Goal: Task Accomplishment & Management: Manage account settings

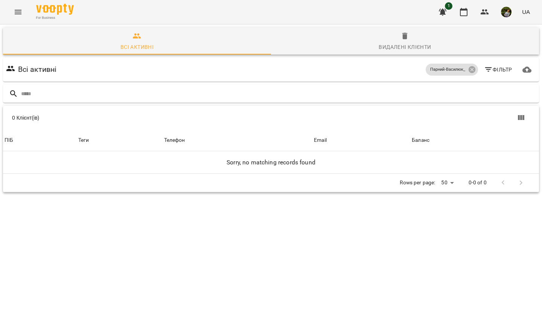
click at [17, 11] on icon "Menu" at bounding box center [18, 12] width 7 height 5
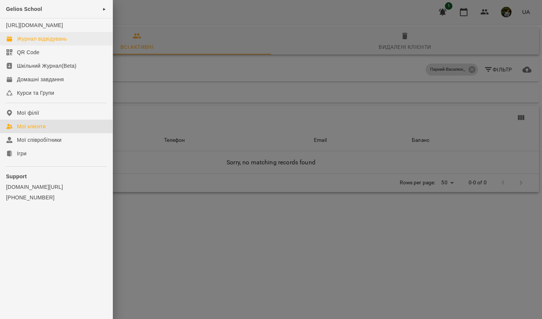
click at [30, 43] on div "Журнал відвідувань" at bounding box center [42, 39] width 50 height 8
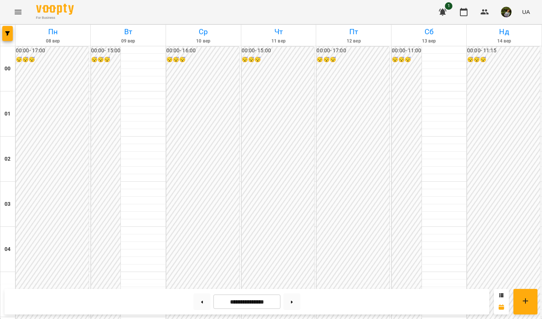
scroll to position [733, 0]
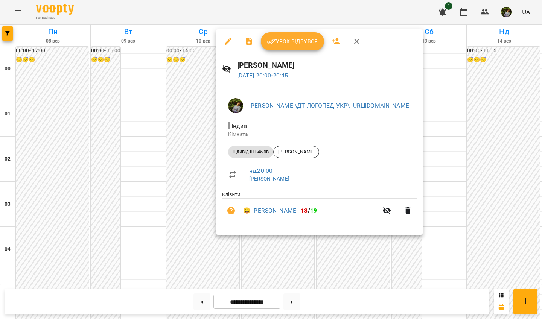
click at [310, 45] on span "Урок відбувся" at bounding box center [292, 41] width 51 height 9
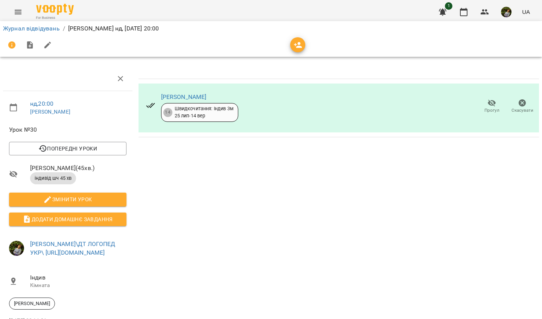
click at [14, 20] on div "Журнал відвідувань / [PERSON_NAME], [DATE] 20:00" at bounding box center [270, 39] width 545 height 39
click at [17, 15] on icon "Menu" at bounding box center [18, 12] width 9 height 9
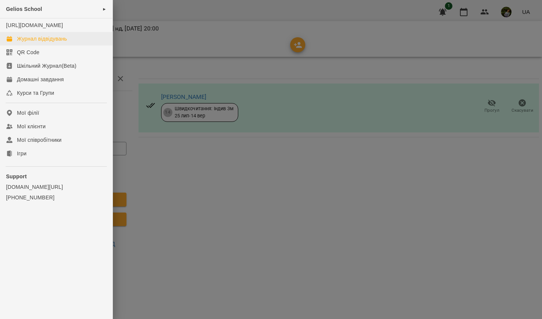
click at [24, 43] on div "Журнал відвідувань" at bounding box center [42, 39] width 50 height 8
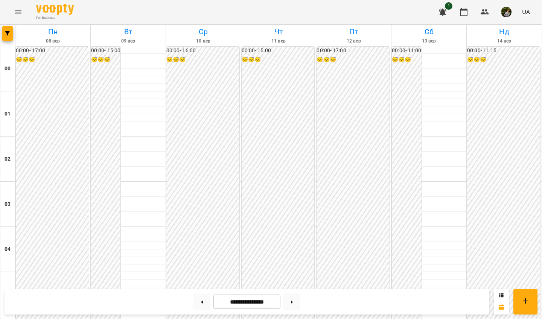
scroll to position [453, 0]
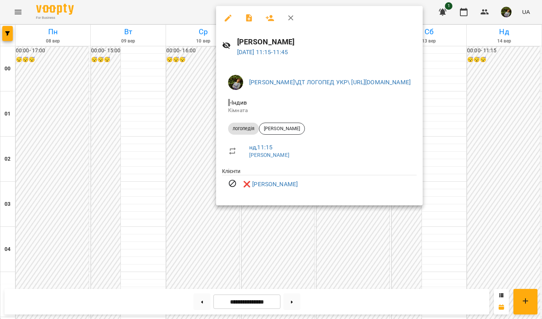
click at [372, 201] on div at bounding box center [271, 159] width 542 height 319
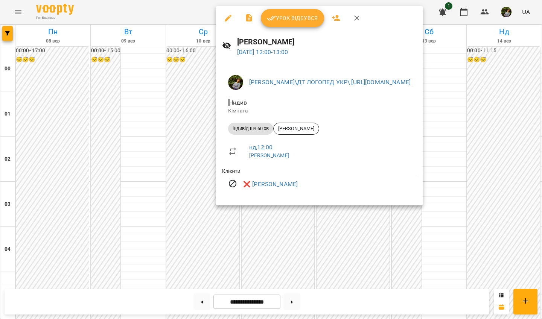
click at [372, 201] on div at bounding box center [271, 159] width 542 height 319
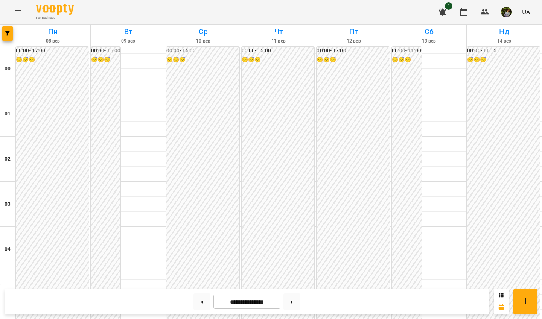
scroll to position [845, 0]
click at [297, 201] on button at bounding box center [291, 302] width 17 height 17
type input "**********"
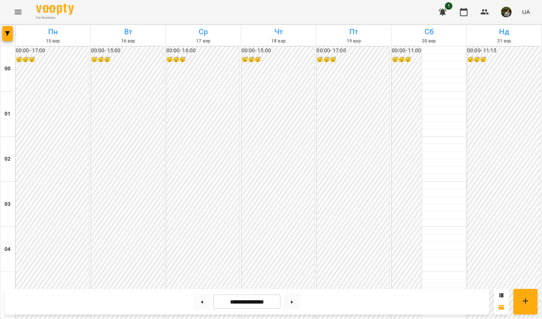
scroll to position [677, 0]
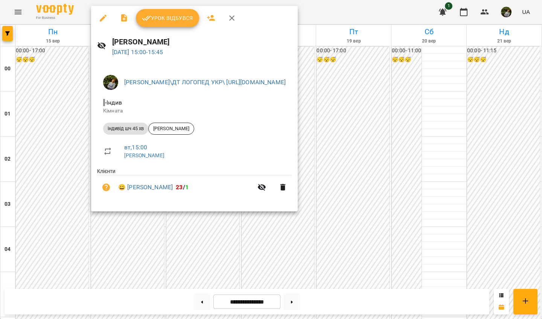
click at [44, 174] on div at bounding box center [271, 159] width 542 height 319
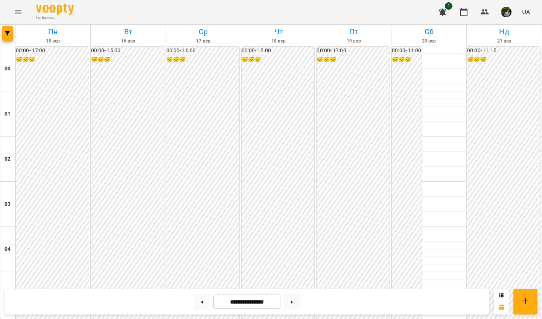
scroll to position [729, 0]
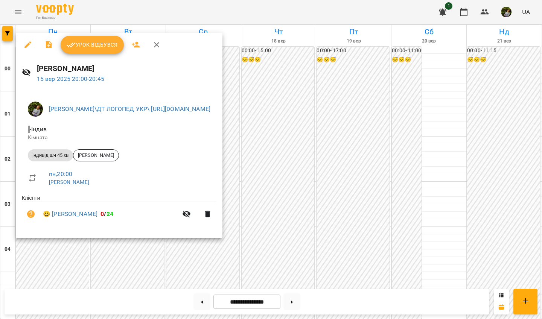
click at [49, 201] on div at bounding box center [271, 159] width 542 height 319
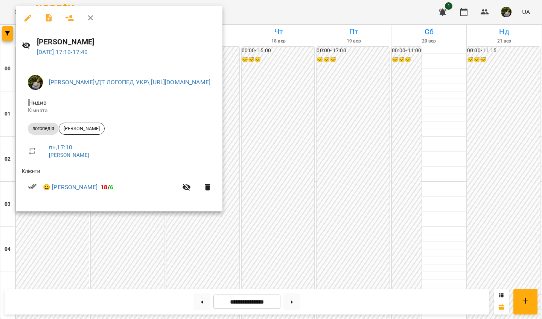
click at [57, 201] on div at bounding box center [271, 159] width 542 height 319
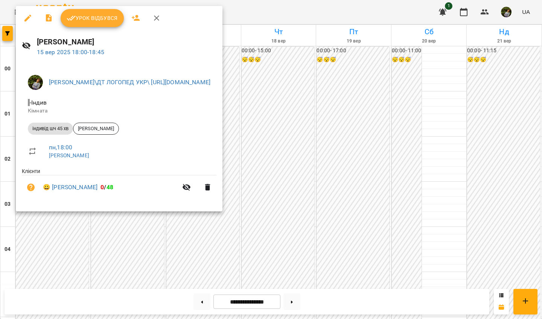
click at [52, 201] on div at bounding box center [271, 159] width 542 height 319
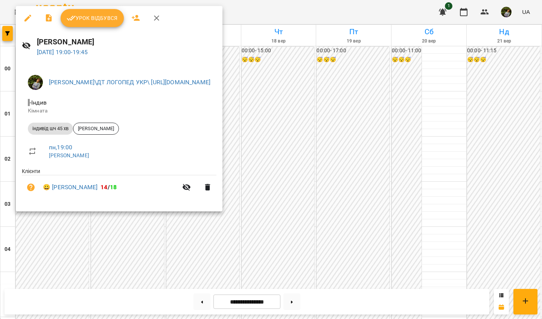
click at [48, 201] on div at bounding box center [271, 159] width 542 height 319
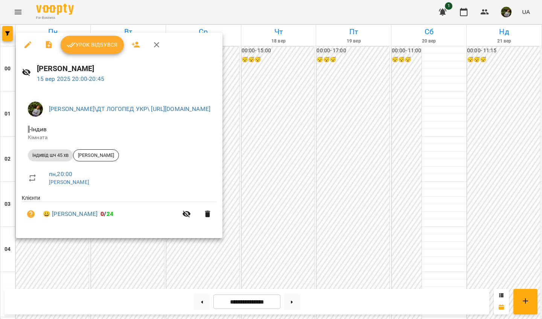
click at [52, 201] on div at bounding box center [271, 159] width 542 height 319
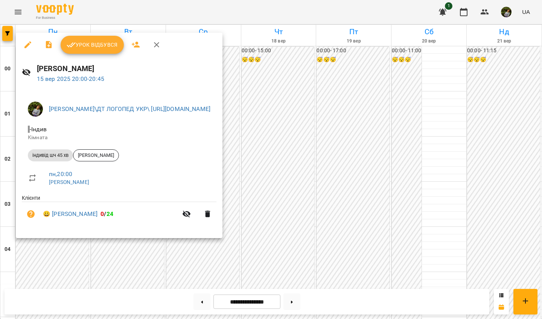
click at [56, 201] on div at bounding box center [271, 159] width 542 height 319
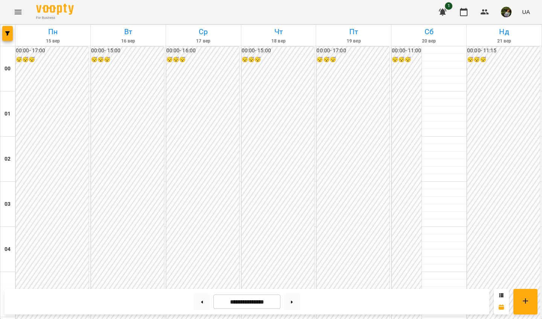
scroll to position [832, 0]
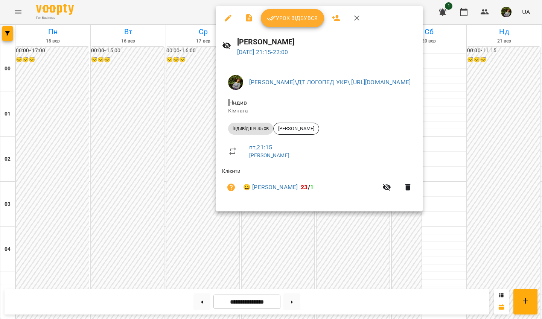
click at [367, 201] on div at bounding box center [271, 159] width 542 height 319
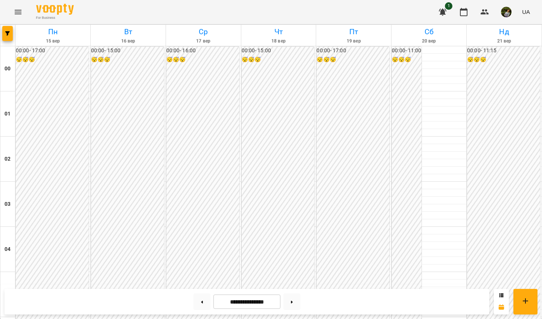
scroll to position [706, 0]
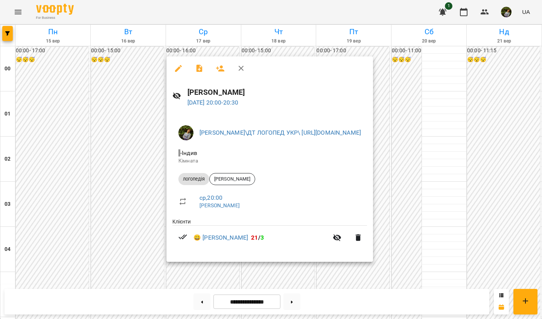
click at [129, 201] on div at bounding box center [271, 159] width 542 height 319
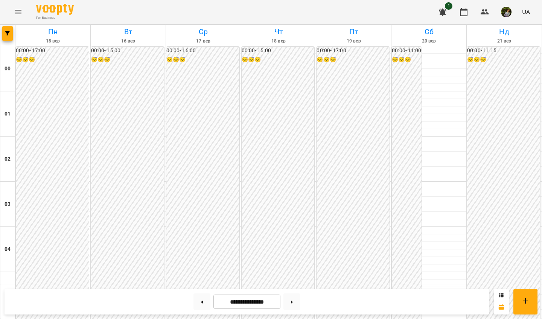
scroll to position [559, 0]
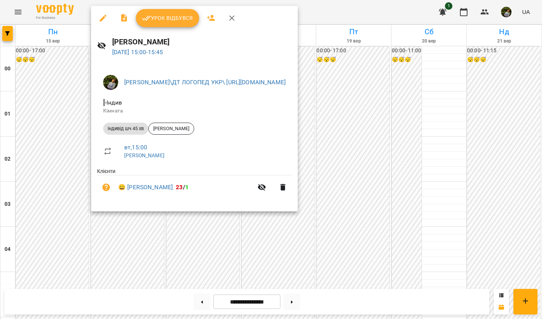
click at [131, 201] on div at bounding box center [271, 159] width 542 height 319
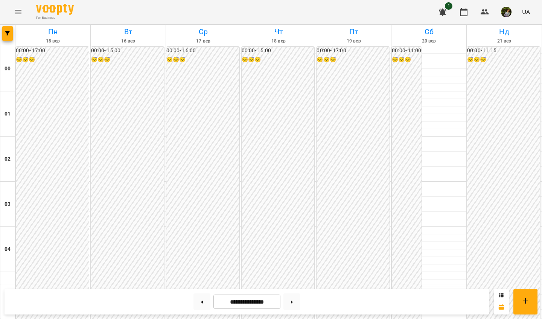
scroll to position [671, 0]
